Goal: Task Accomplishment & Management: Use online tool/utility

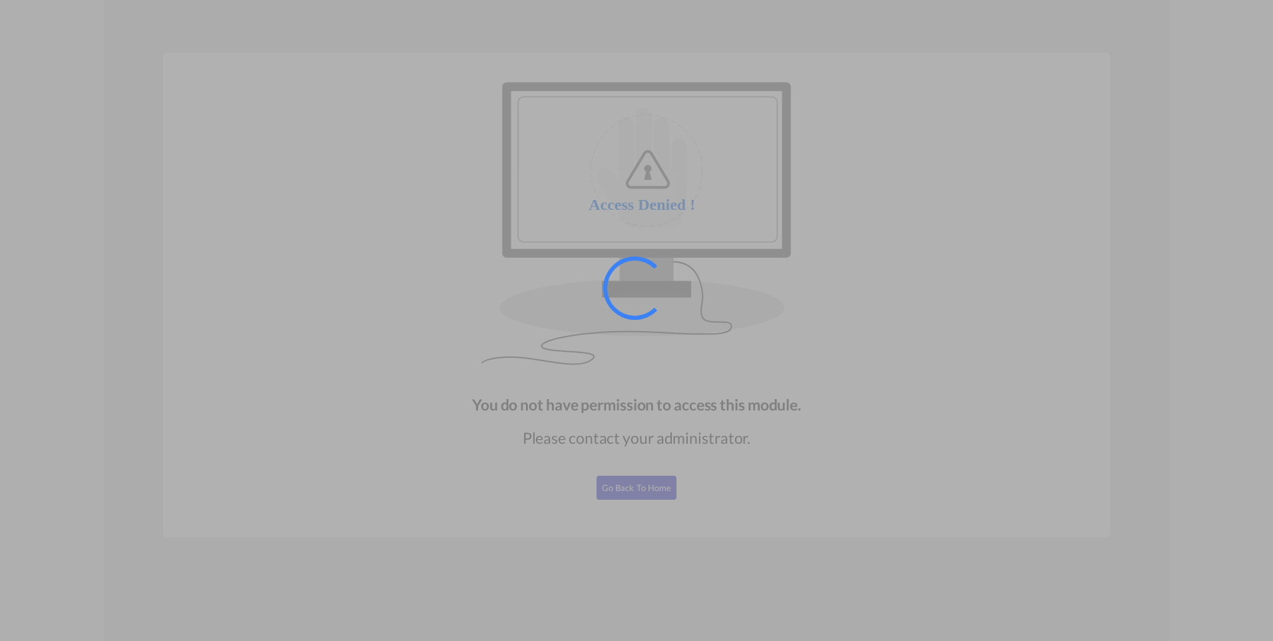
click at [627, 485] on div at bounding box center [636, 320] width 1273 height 641
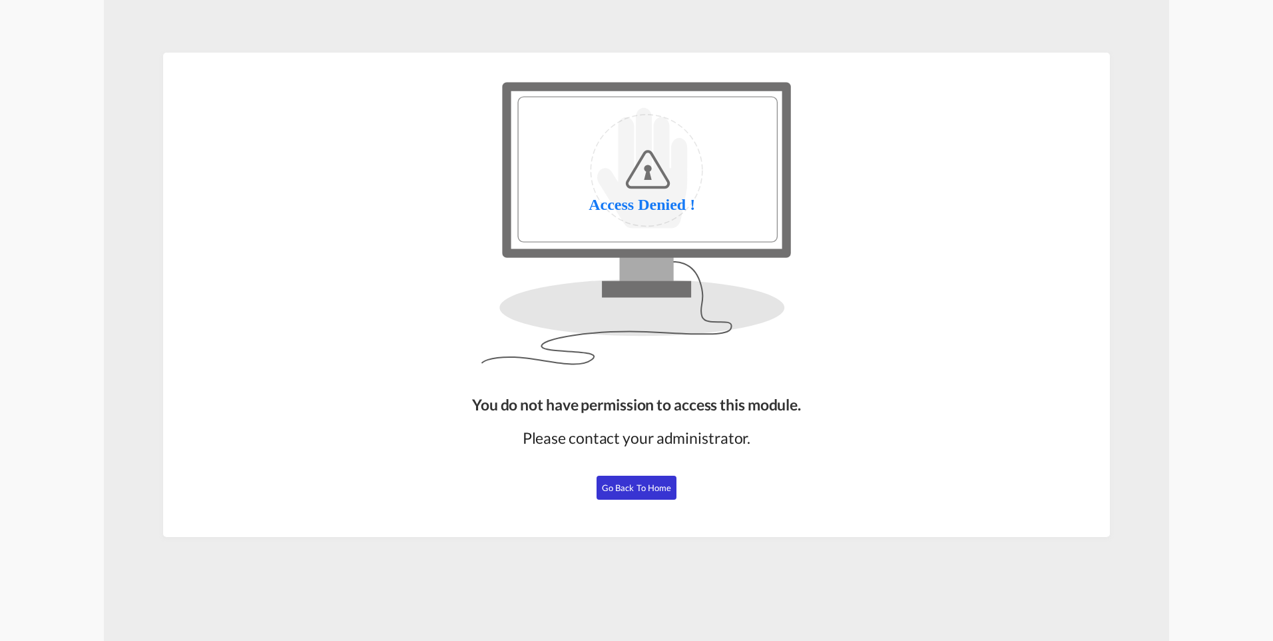
click at [641, 486] on span "Go Back to Home" at bounding box center [637, 487] width 70 height 11
